Goal: Transaction & Acquisition: Purchase product/service

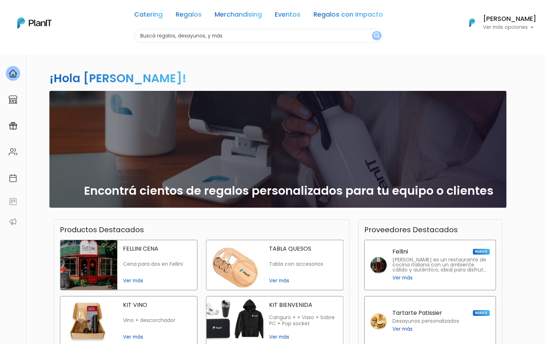
click at [162, 36] on input "text" at bounding box center [258, 36] width 249 height 14
type input "velas"
click at [372, 31] on button "submit" at bounding box center [377, 35] width 10 height 9
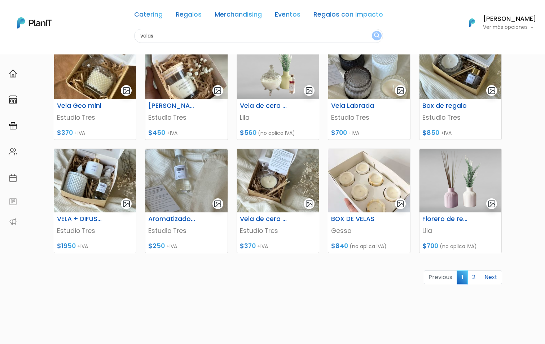
scroll to position [234, 0]
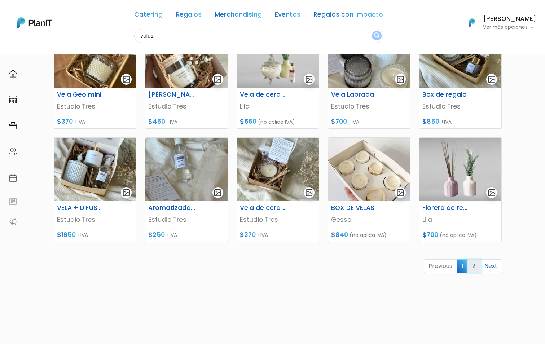
click at [475, 269] on link "2" at bounding box center [474, 266] width 13 height 14
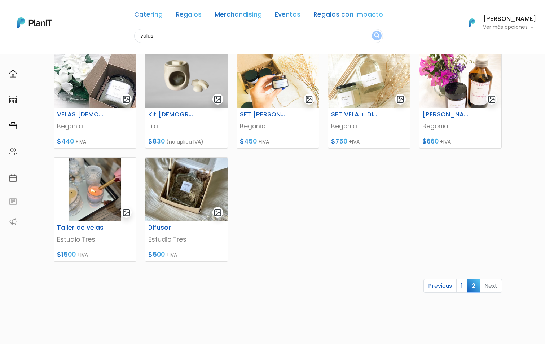
scroll to position [108, 0]
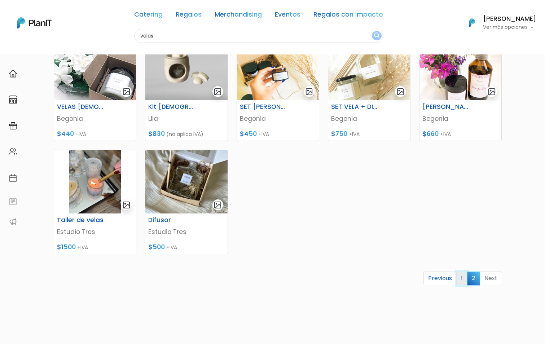
click at [461, 279] on link "1" at bounding box center [461, 279] width 11 height 14
